Goal: Browse casually: Explore the website without a specific task or goal

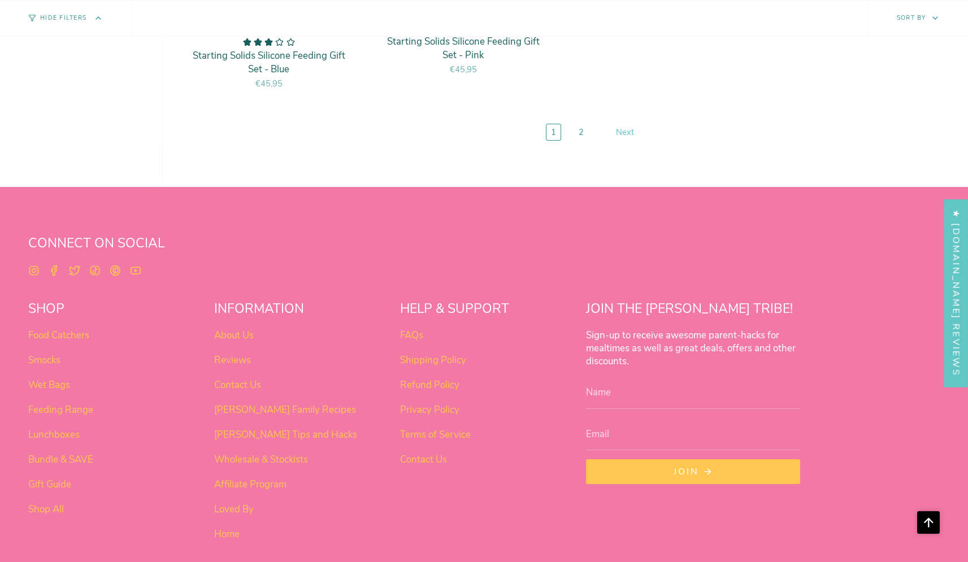
scroll to position [5028, 0]
